Goal: Transaction & Acquisition: Book appointment/travel/reservation

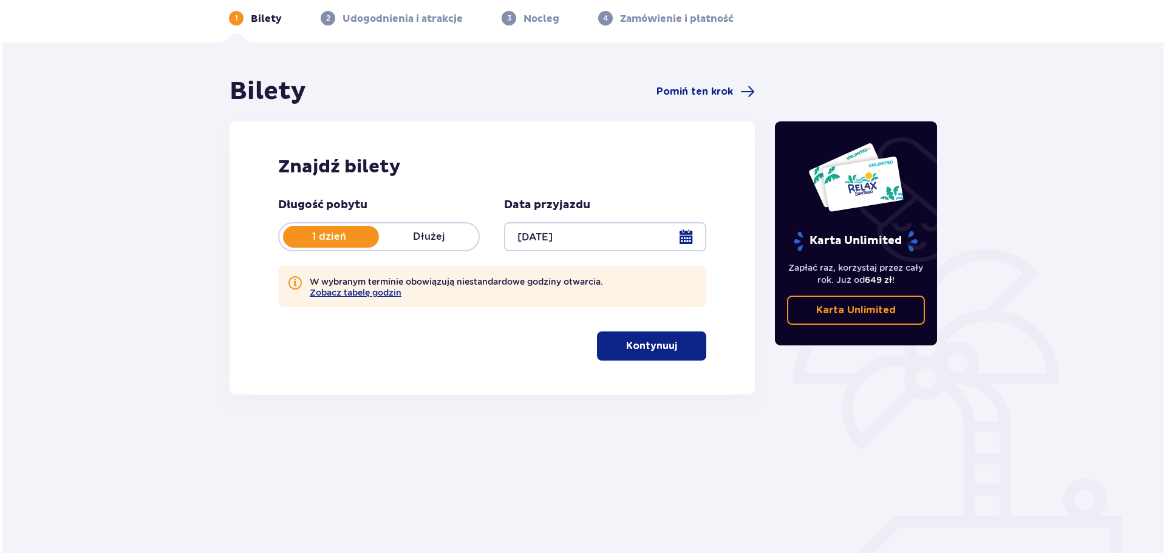
scroll to position [66, 0]
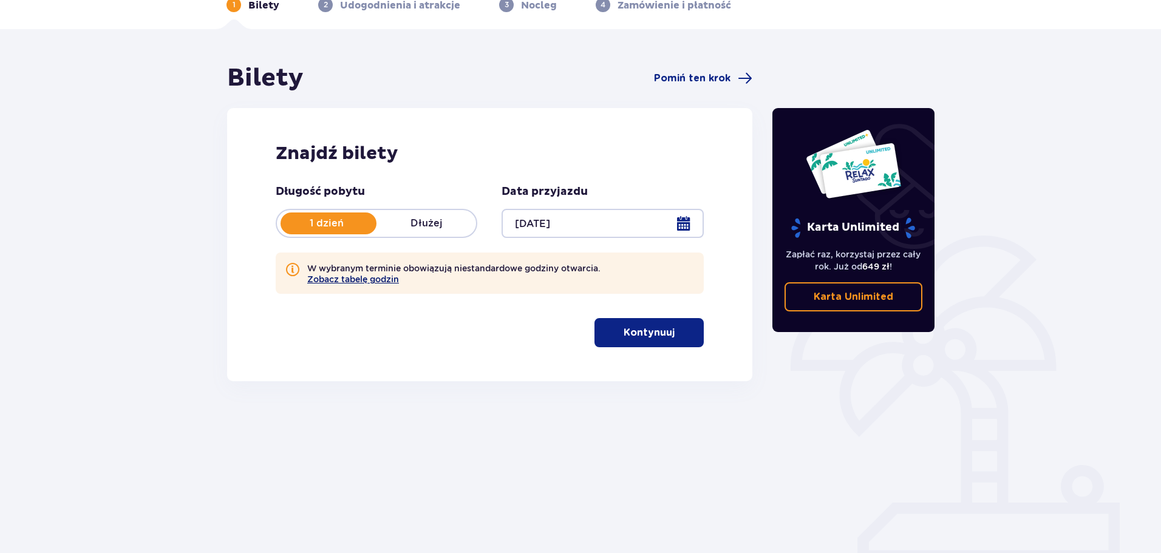
click at [360, 278] on button "Zobacz tabelę godzin" at bounding box center [353, 279] width 92 height 10
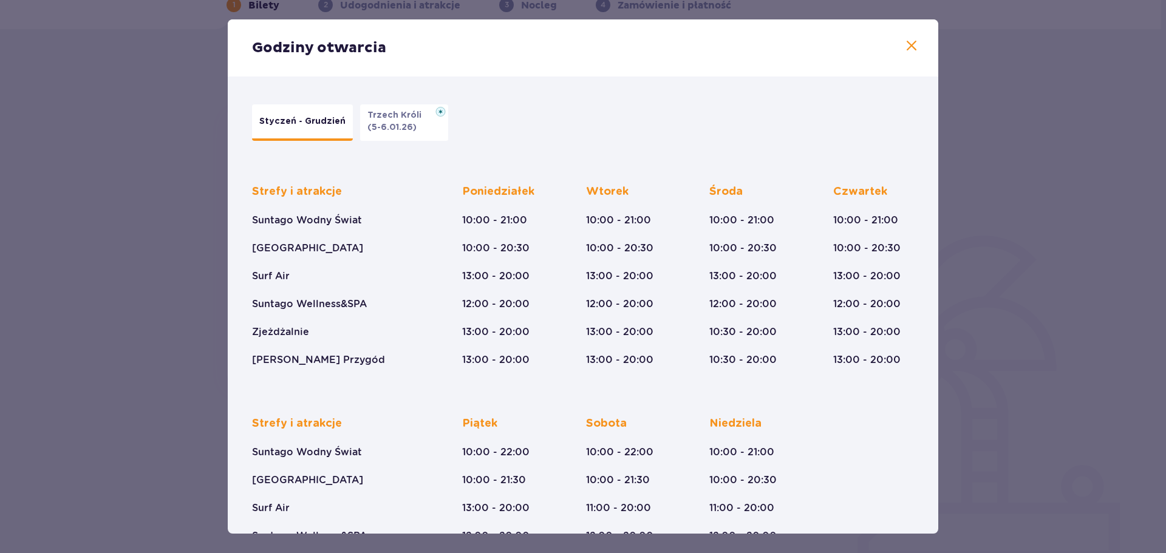
click at [907, 36] on div "Godziny otwarcia" at bounding box center [583, 47] width 710 height 57
click at [905, 40] on span at bounding box center [911, 46] width 15 height 15
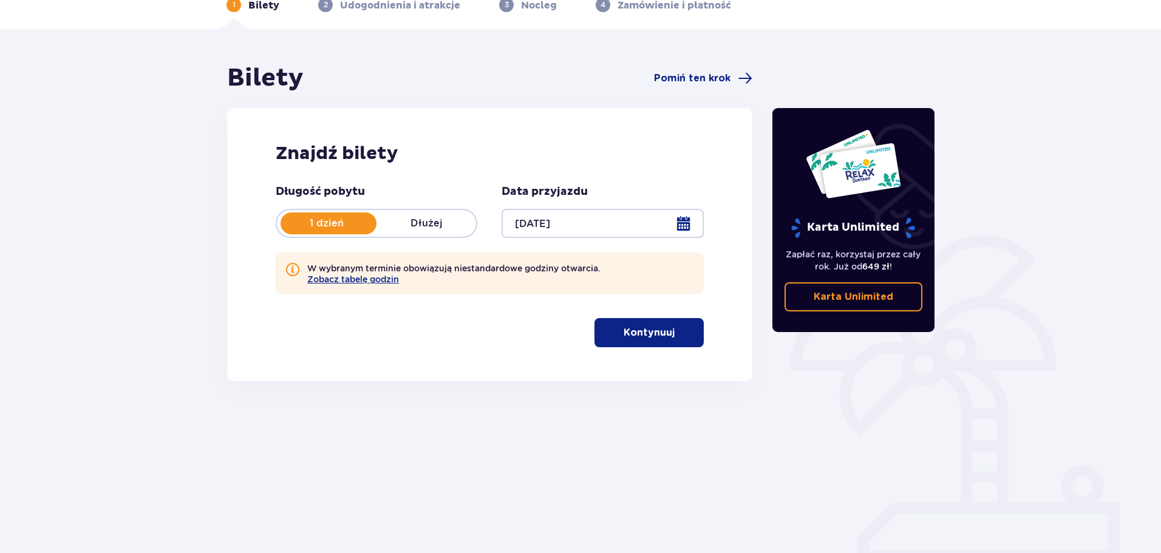
click at [676, 344] on button "Kontynuuj" at bounding box center [648, 332] width 109 height 29
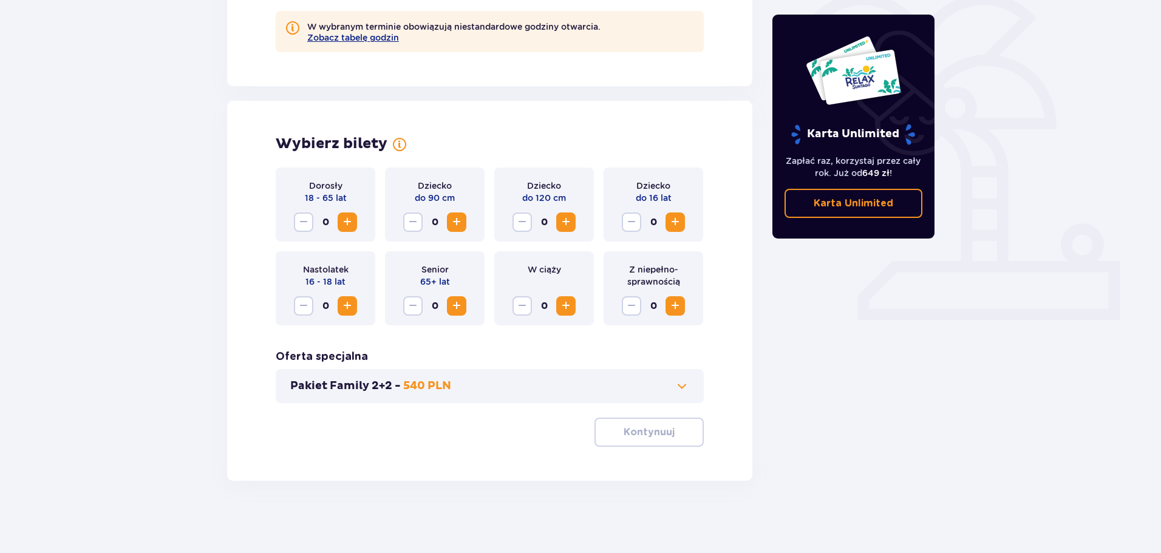
scroll to position [308, 0]
click at [344, 219] on span "Zwiększ" at bounding box center [347, 221] width 15 height 15
click at [670, 218] on span "Zwiększ" at bounding box center [675, 221] width 15 height 15
click at [677, 434] on span "button" at bounding box center [677, 431] width 15 height 15
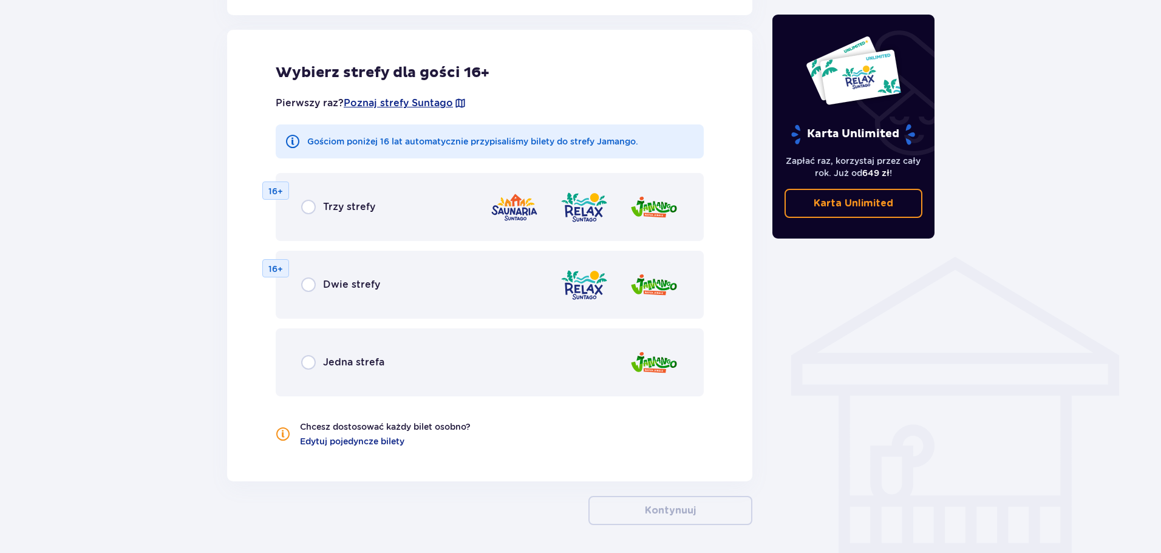
scroll to position [730, 0]
click at [370, 281] on span "Dwie strefy" at bounding box center [351, 284] width 57 height 13
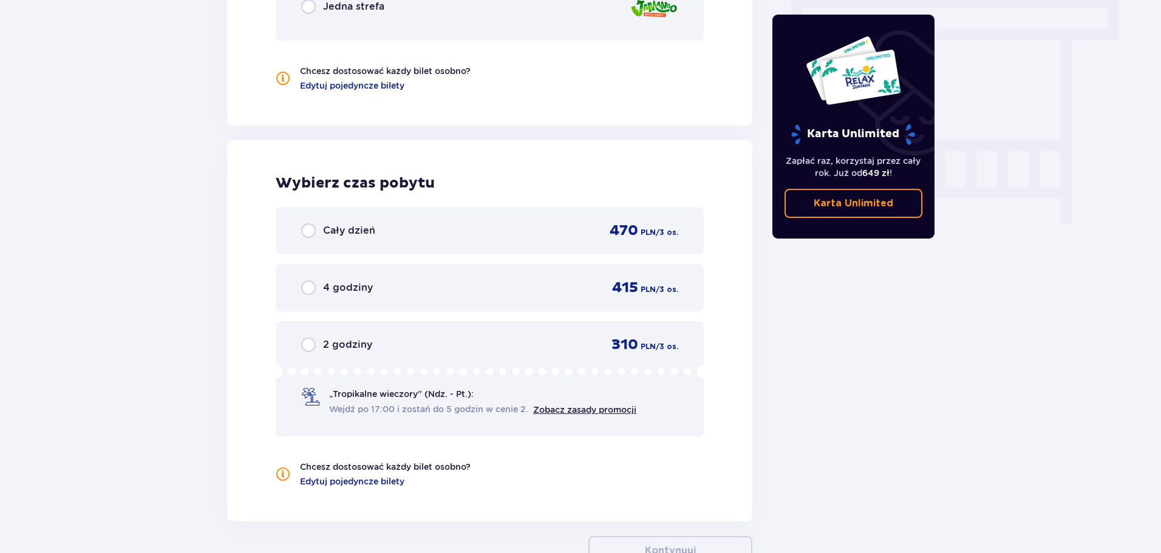
scroll to position [1109, 0]
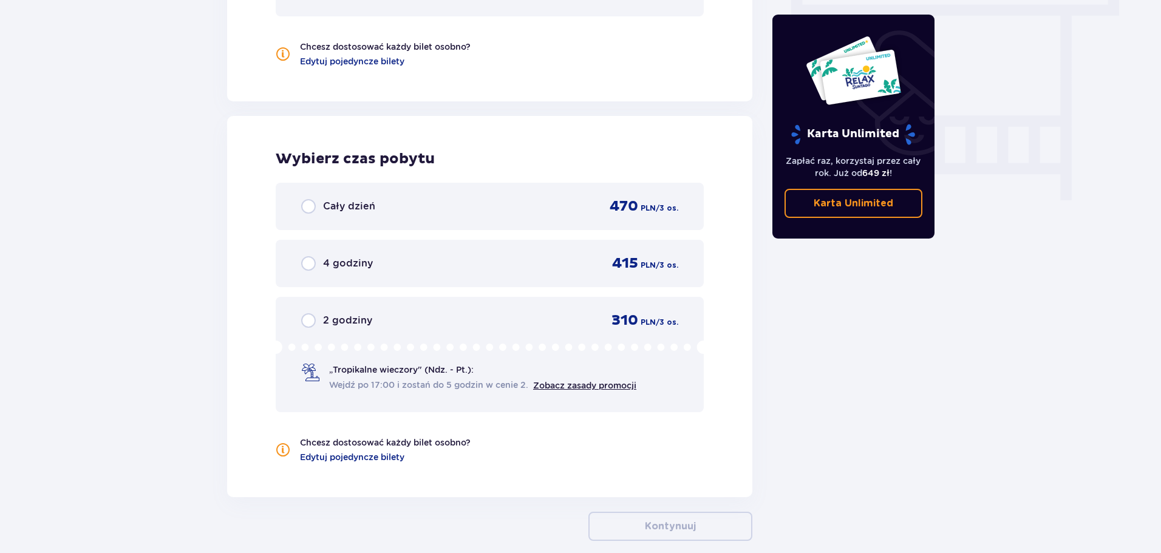
click at [363, 217] on div "Cały dzień 470 PLN / 3 os." at bounding box center [490, 206] width 428 height 47
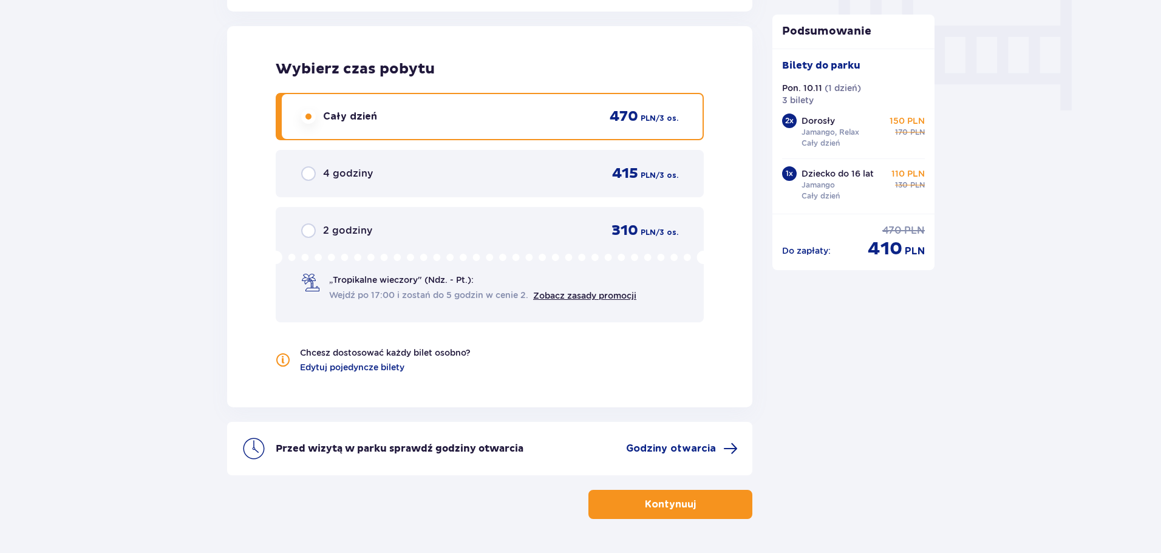
scroll to position [1238, 0]
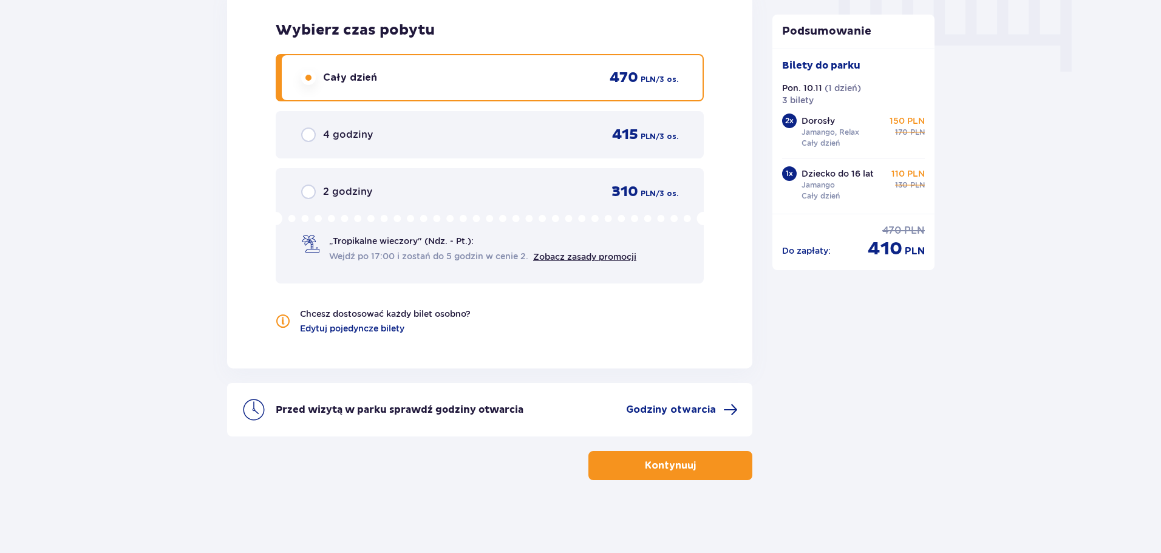
click at [712, 463] on button "Kontynuuj" at bounding box center [670, 465] width 164 height 29
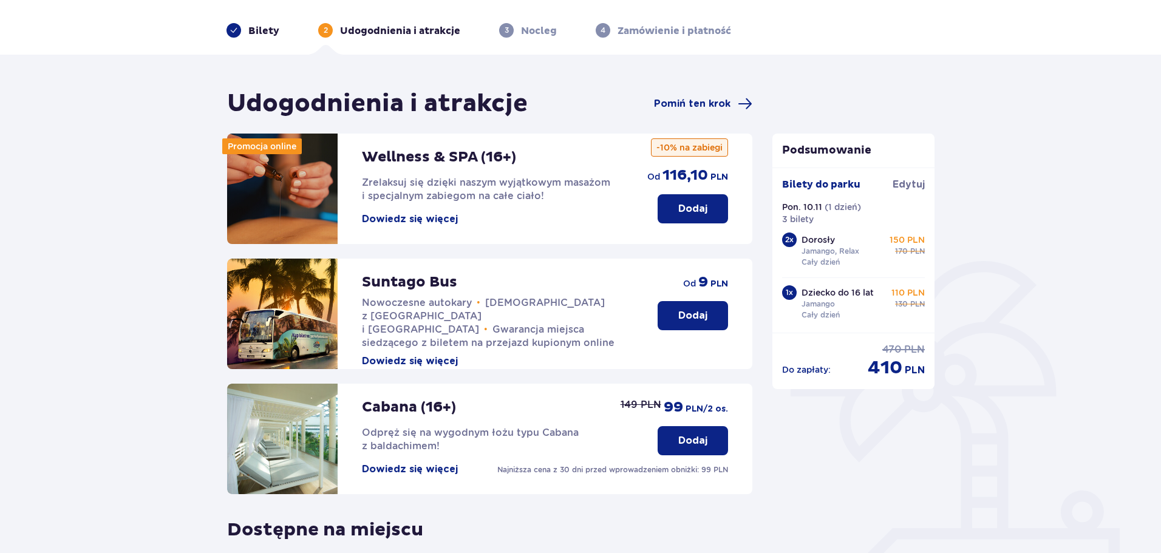
scroll to position [27, 0]
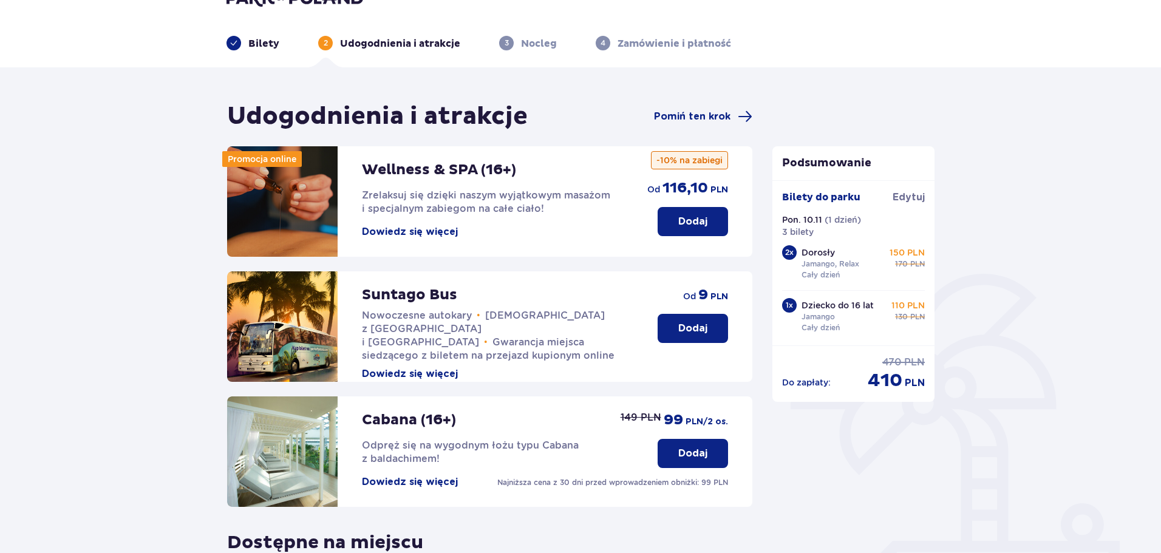
click at [833, 221] on p "( 1 dzień )" at bounding box center [843, 220] width 36 height 12
click at [837, 241] on div "Bilety do [GEOGRAPHIC_DATA]. 10.11 ( 1 dzień ) 3 bilety 2 x Dorosły Jamango, Re…" at bounding box center [853, 263] width 143 height 145
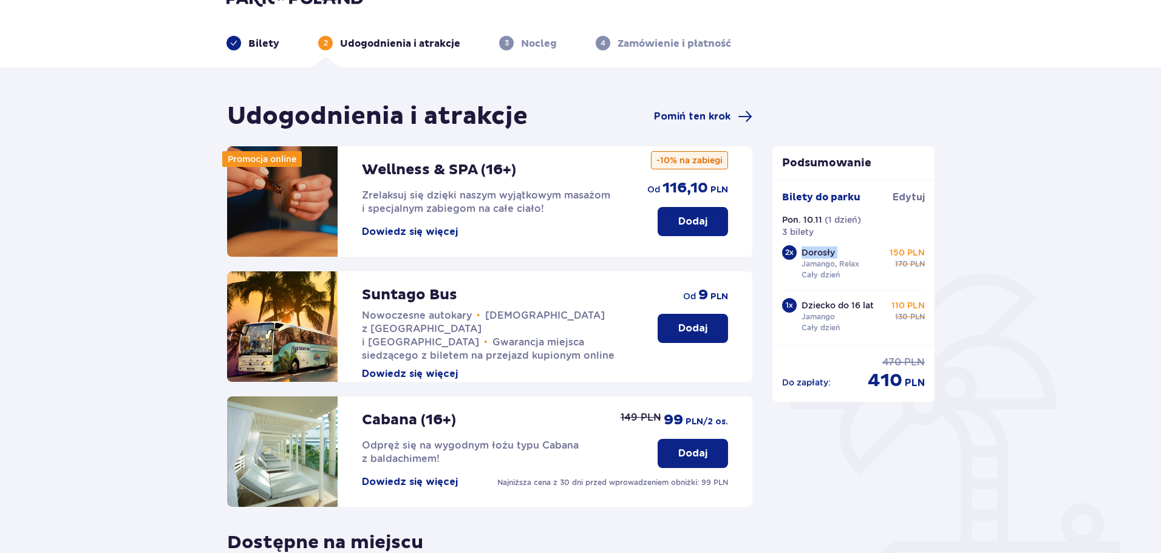
click at [837, 241] on div "Bilety do [GEOGRAPHIC_DATA]. 10.11 ( 1 dzień ) 3 bilety 2 x Dorosły Jamango, Re…" at bounding box center [853, 263] width 143 height 145
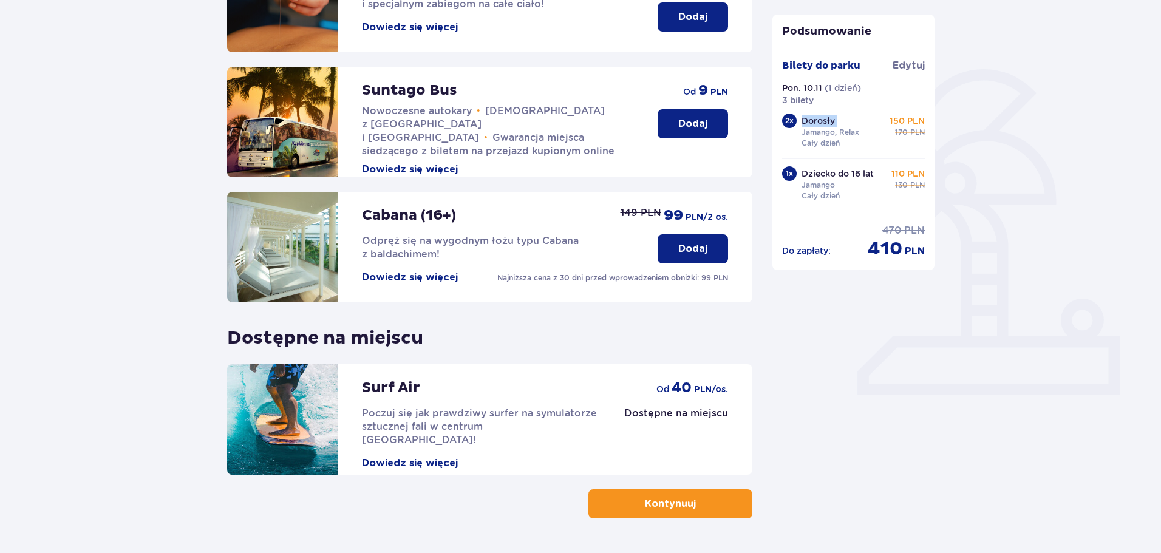
scroll to position [270, 0]
